Goal: Information Seeking & Learning: Learn about a topic

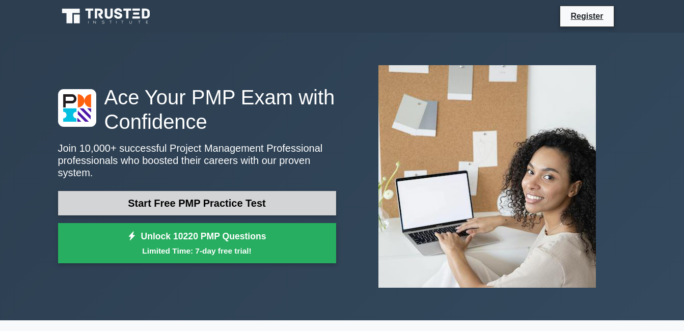
drag, startPoint x: 0, startPoint y: 0, endPoint x: 251, endPoint y: 198, distance: 319.6
click at [251, 198] on link "Start Free PMP Practice Test" at bounding box center [197, 203] width 278 height 24
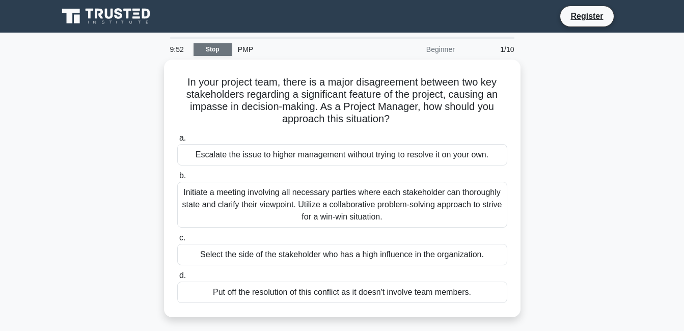
click at [217, 46] on link "Stop" at bounding box center [212, 49] width 38 height 13
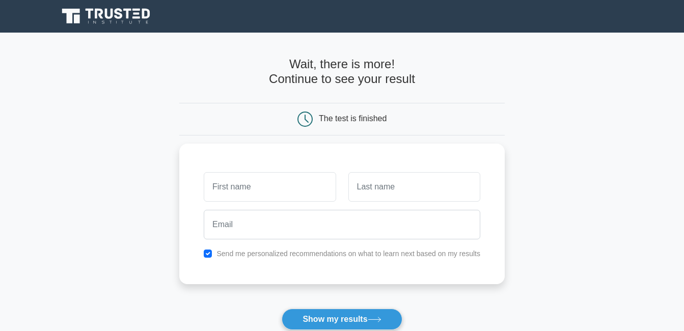
click at [141, 124] on main "Wait, there is more! Continue to see your result The test is finished and the" at bounding box center [342, 216] width 684 height 366
